Goal: Information Seeking & Learning: Learn about a topic

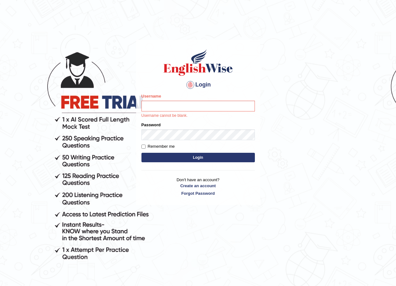
click at [168, 102] on input "Username" at bounding box center [199, 106] width 114 height 11
type input "maratais_parramatta"
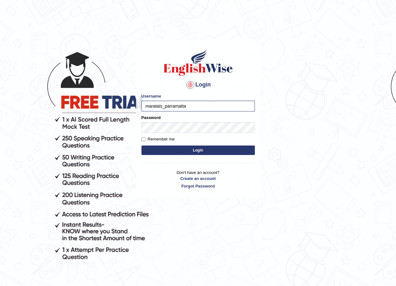
click at [190, 148] on button "Login" at bounding box center [199, 149] width 114 height 9
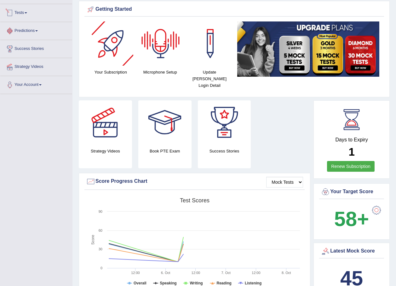
click at [47, 28] on link "Predictions" at bounding box center [36, 30] width 72 height 16
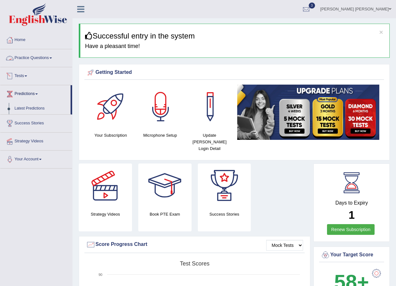
click at [35, 75] on link "Tests" at bounding box center [36, 75] width 72 height 16
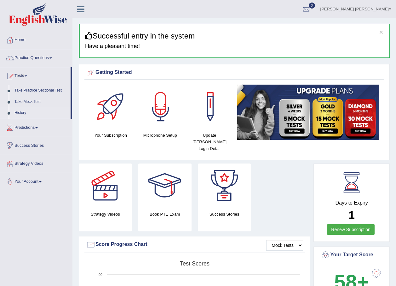
click at [24, 109] on link "History" at bounding box center [41, 112] width 59 height 11
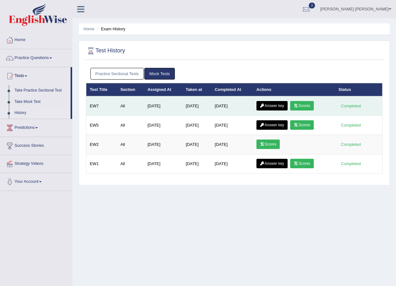
click at [260, 106] on icon at bounding box center [262, 106] width 5 height 4
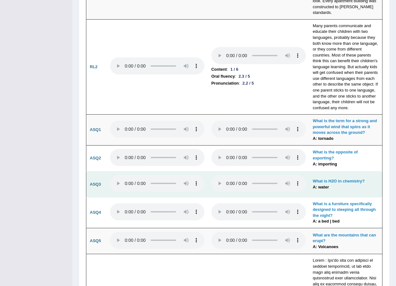
scroll to position [1482, 0]
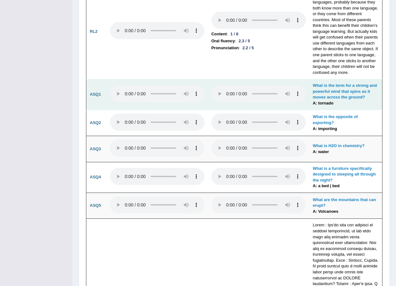
click at [326, 101] on b "A: tornado" at bounding box center [323, 103] width 21 height 5
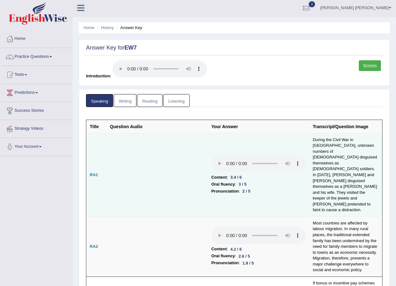
scroll to position [0, 0]
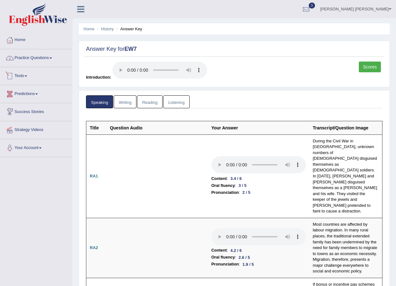
click at [48, 63] on link "Practice Questions" at bounding box center [36, 57] width 72 height 16
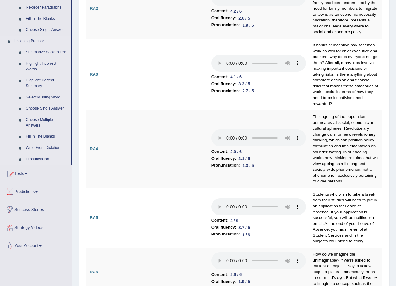
scroll to position [347, 0]
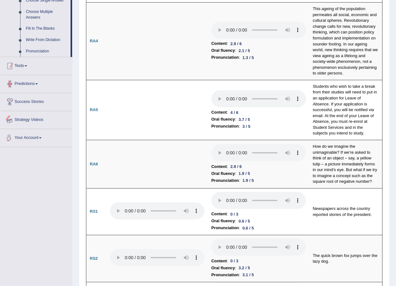
click at [28, 68] on link "Tests" at bounding box center [36, 65] width 72 height 16
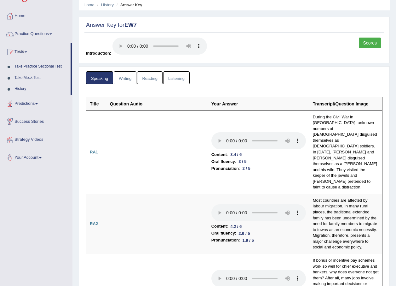
scroll to position [0, 0]
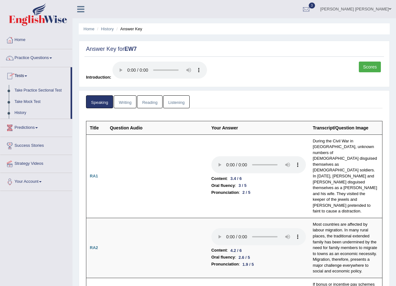
click at [125, 103] on link "Writing" at bounding box center [125, 101] width 23 height 13
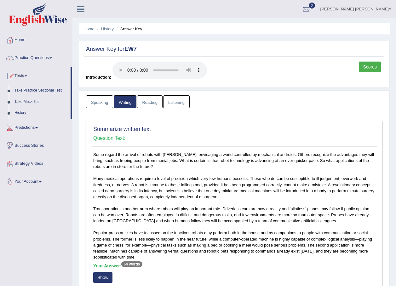
click at [142, 97] on link "Reading" at bounding box center [149, 101] width 25 height 13
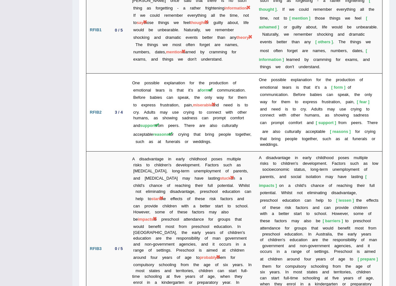
scroll to position [1621, 0]
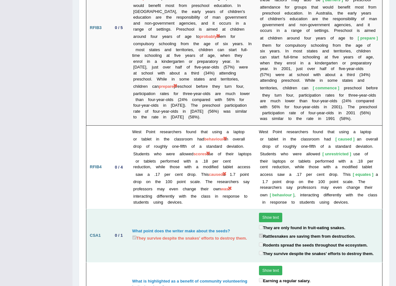
click at [262, 213] on button "Show text" at bounding box center [271, 217] width 24 height 9
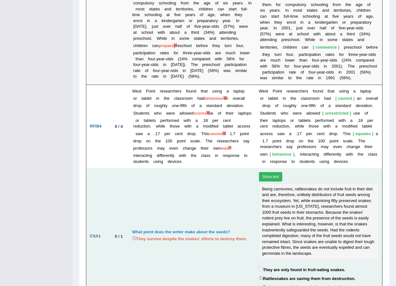
scroll to position [1704, 0]
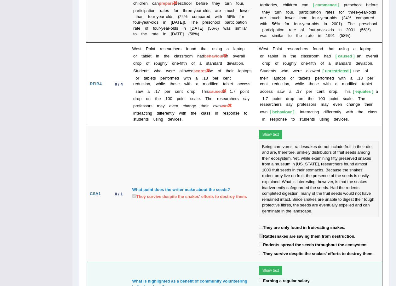
click at [270, 265] on button "Show text" at bounding box center [271, 269] width 24 height 9
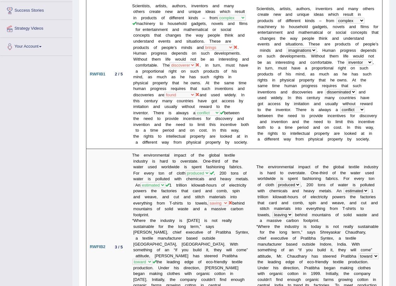
scroll to position [0, 0]
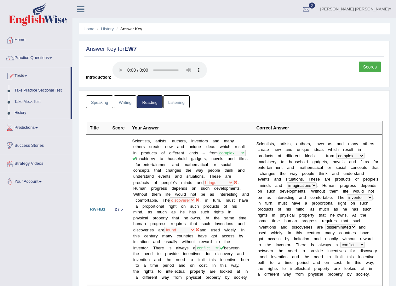
click at [168, 102] on link "Listening" at bounding box center [176, 101] width 26 height 13
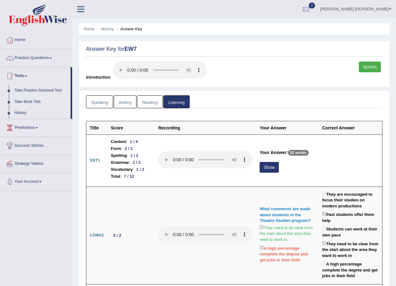
click at [33, 105] on link "Take Mock Test" at bounding box center [41, 101] width 59 height 11
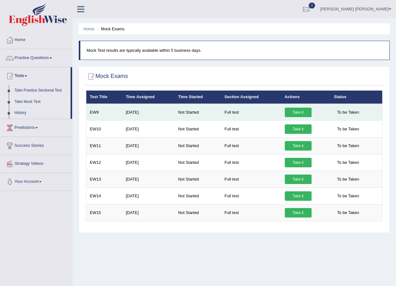
click at [294, 112] on link "Take it" at bounding box center [298, 112] width 27 height 9
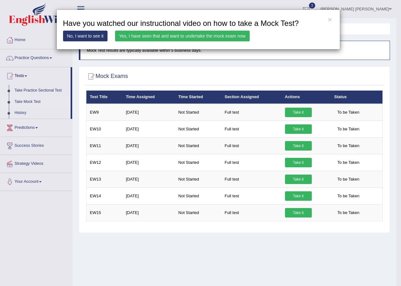
click at [207, 36] on link "Yes, I have seen that and want to undertake the mock exam now" at bounding box center [182, 36] width 135 height 11
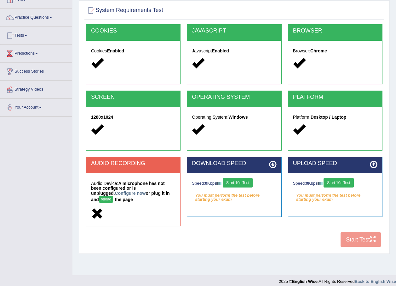
scroll to position [45, 0]
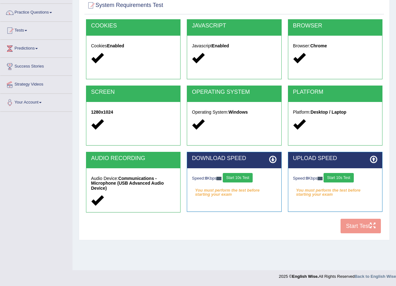
click at [232, 181] on button "Start 10s Test" at bounding box center [238, 177] width 30 height 9
click at [336, 178] on button "Start 10s Test" at bounding box center [339, 177] width 30 height 9
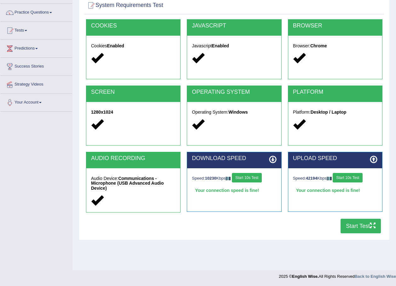
click at [357, 223] on button "Start Test" at bounding box center [361, 226] width 40 height 15
